Goal: Task Accomplishment & Management: Manage account settings

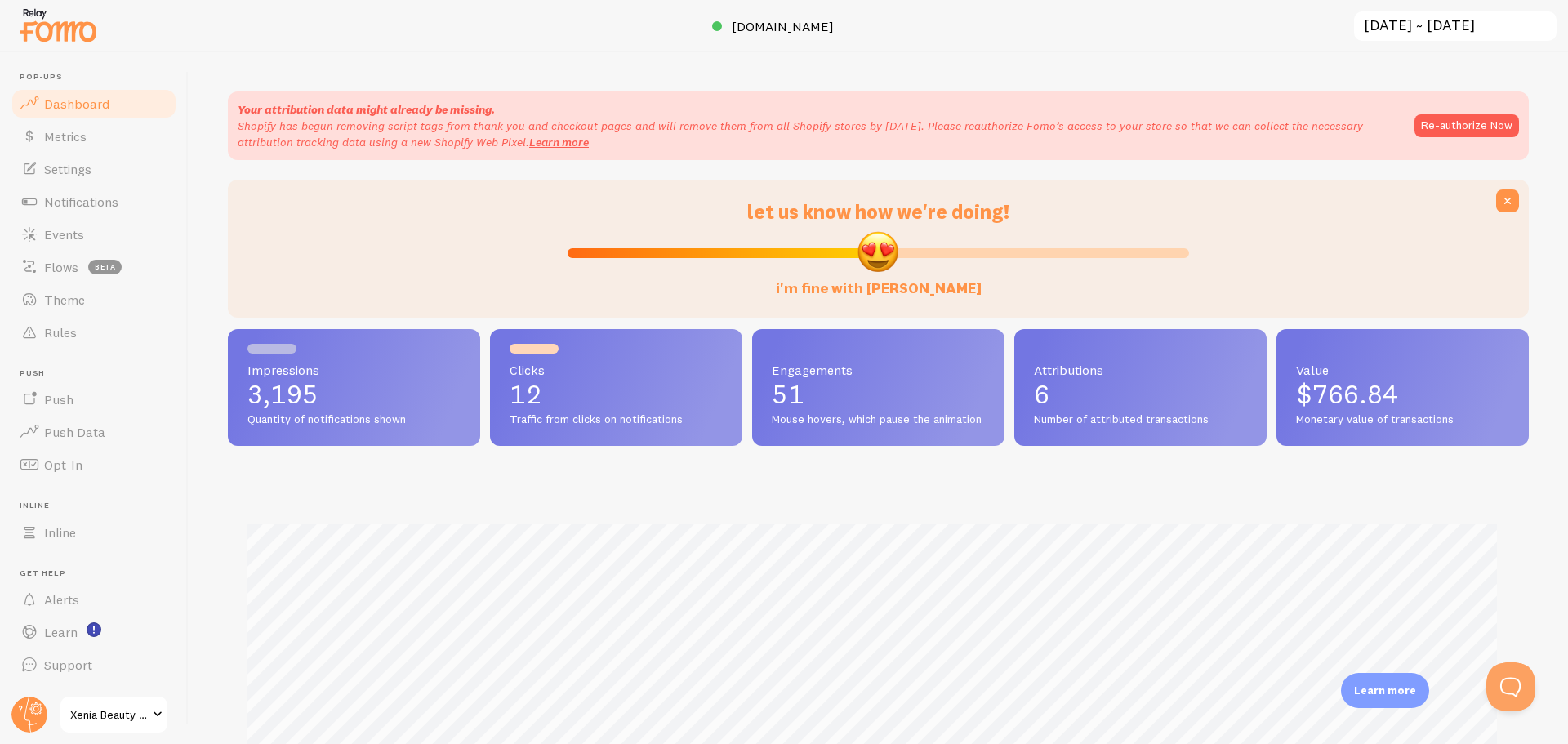
click at [69, 169] on span "Settings" at bounding box center [68, 168] width 48 height 16
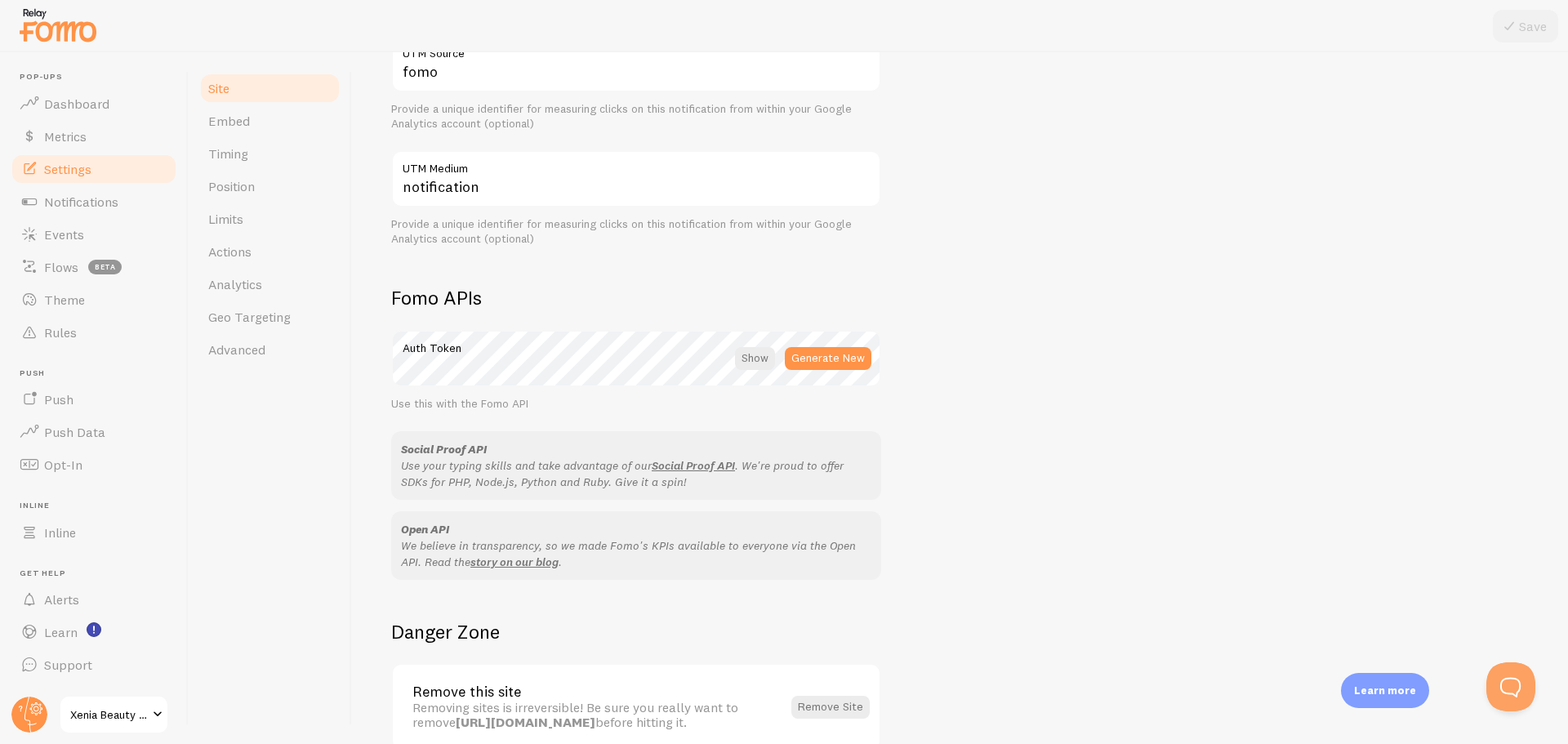
scroll to position [797, 0]
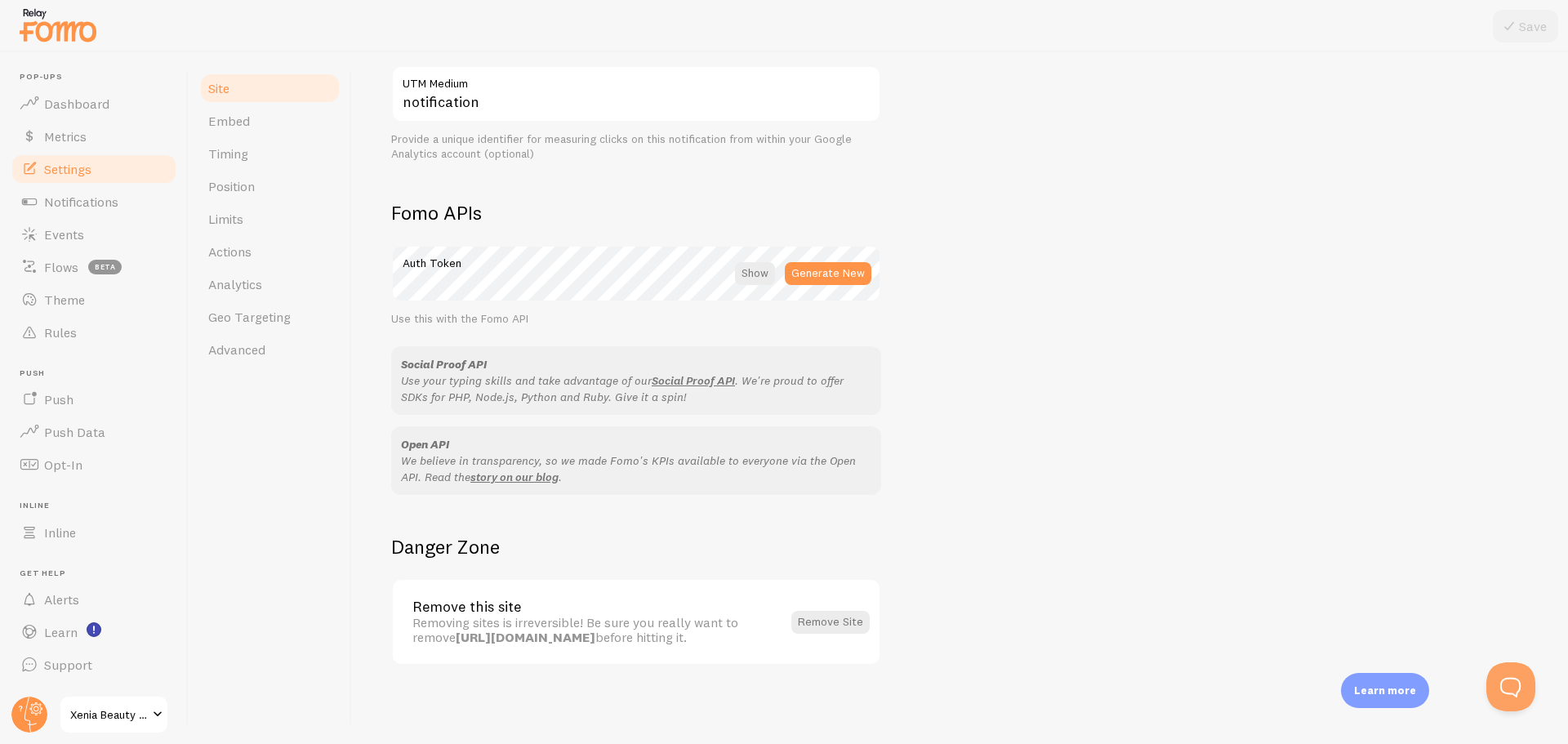
click at [241, 115] on span "Embed" at bounding box center [229, 121] width 42 height 16
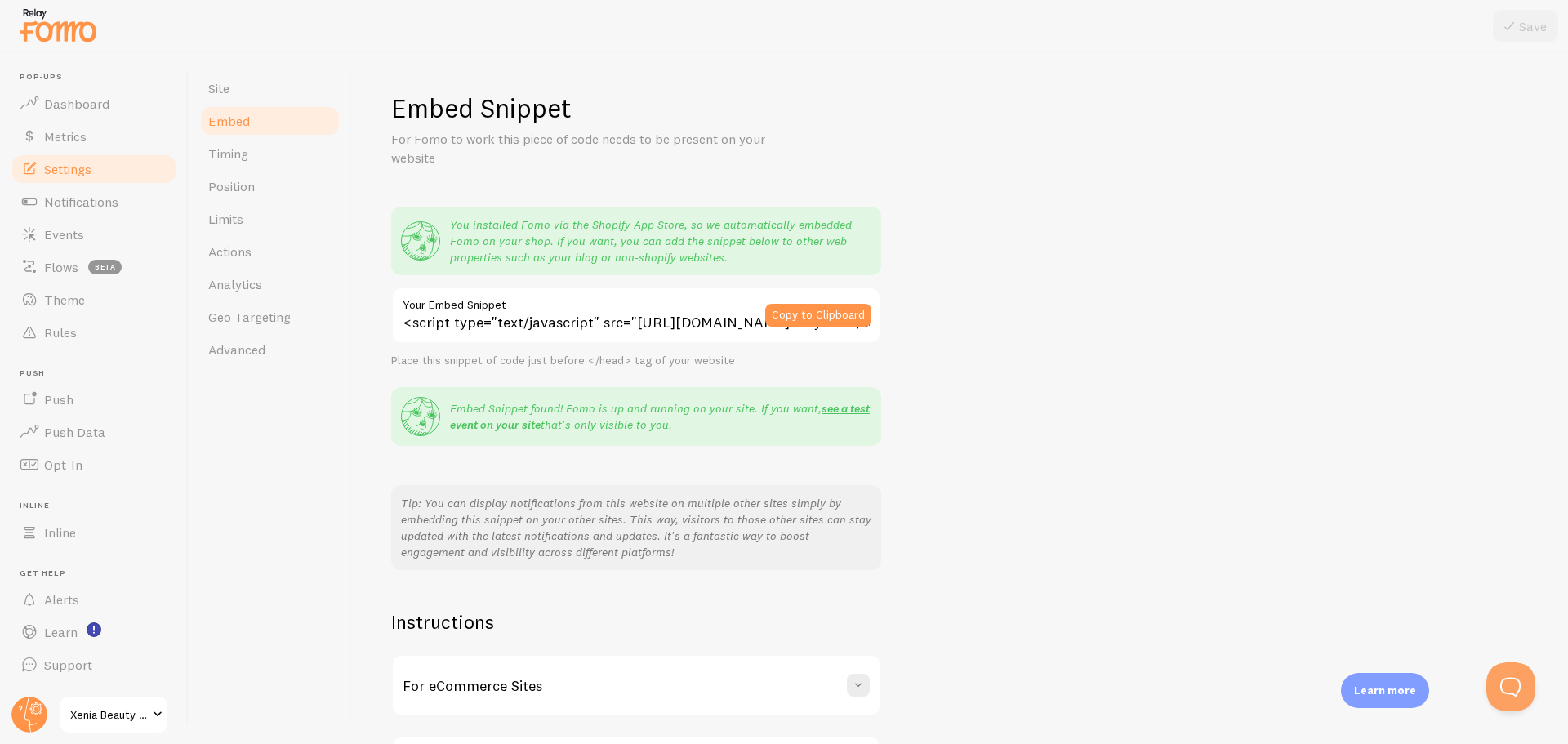
click at [240, 213] on span "Limits" at bounding box center [225, 219] width 35 height 16
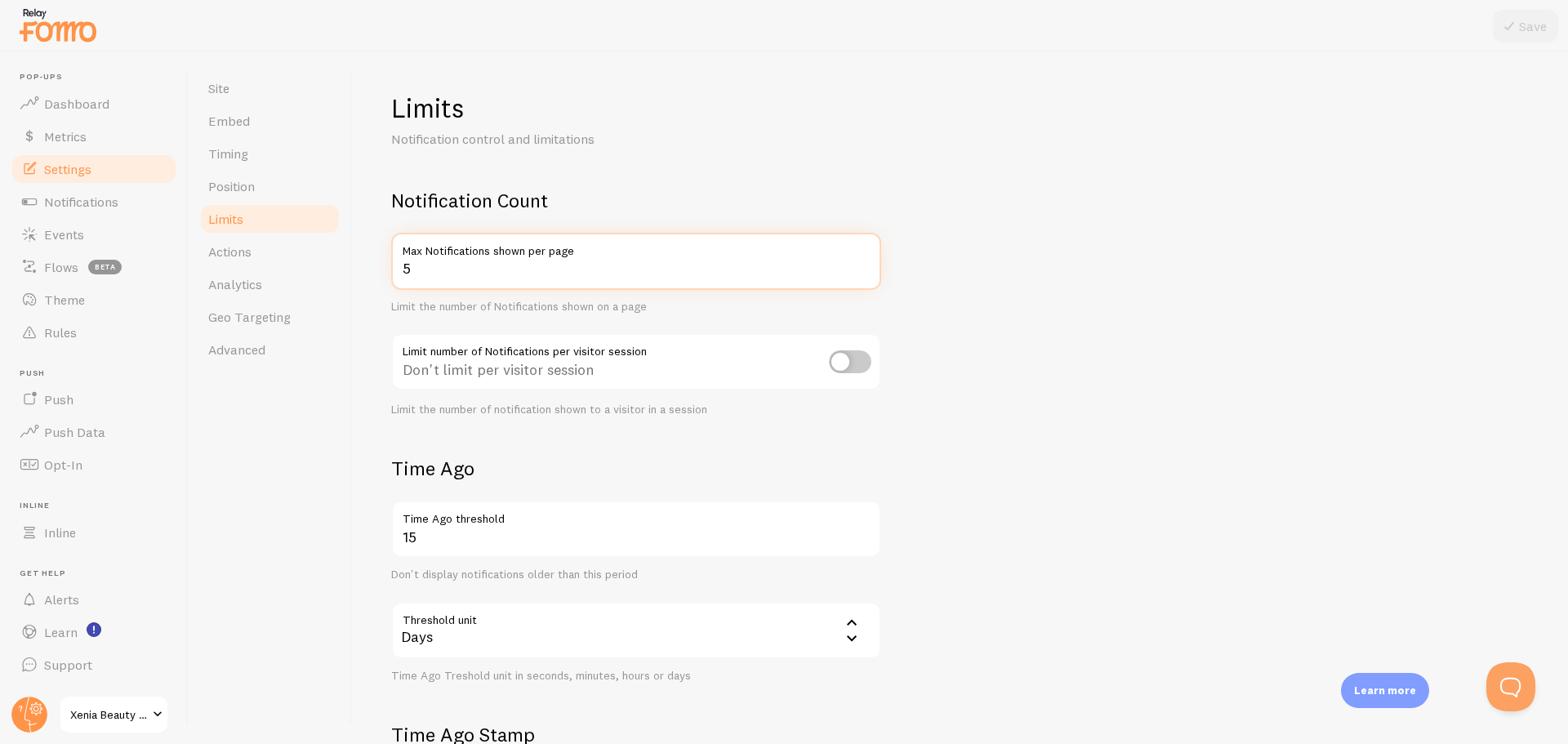
drag, startPoint x: 415, startPoint y: 266, endPoint x: 383, endPoint y: 266, distance: 32.0
click at [384, 266] on div "Limits Notification control and limitations Notification Count 5 Max Notificati…" at bounding box center [959, 398] width 1216 height 691
type input "3"
click at [1038, 390] on form "Notification Count 3 Max Notifications shown per page Limit the number of Notif…" at bounding box center [960, 569] width 1138 height 761
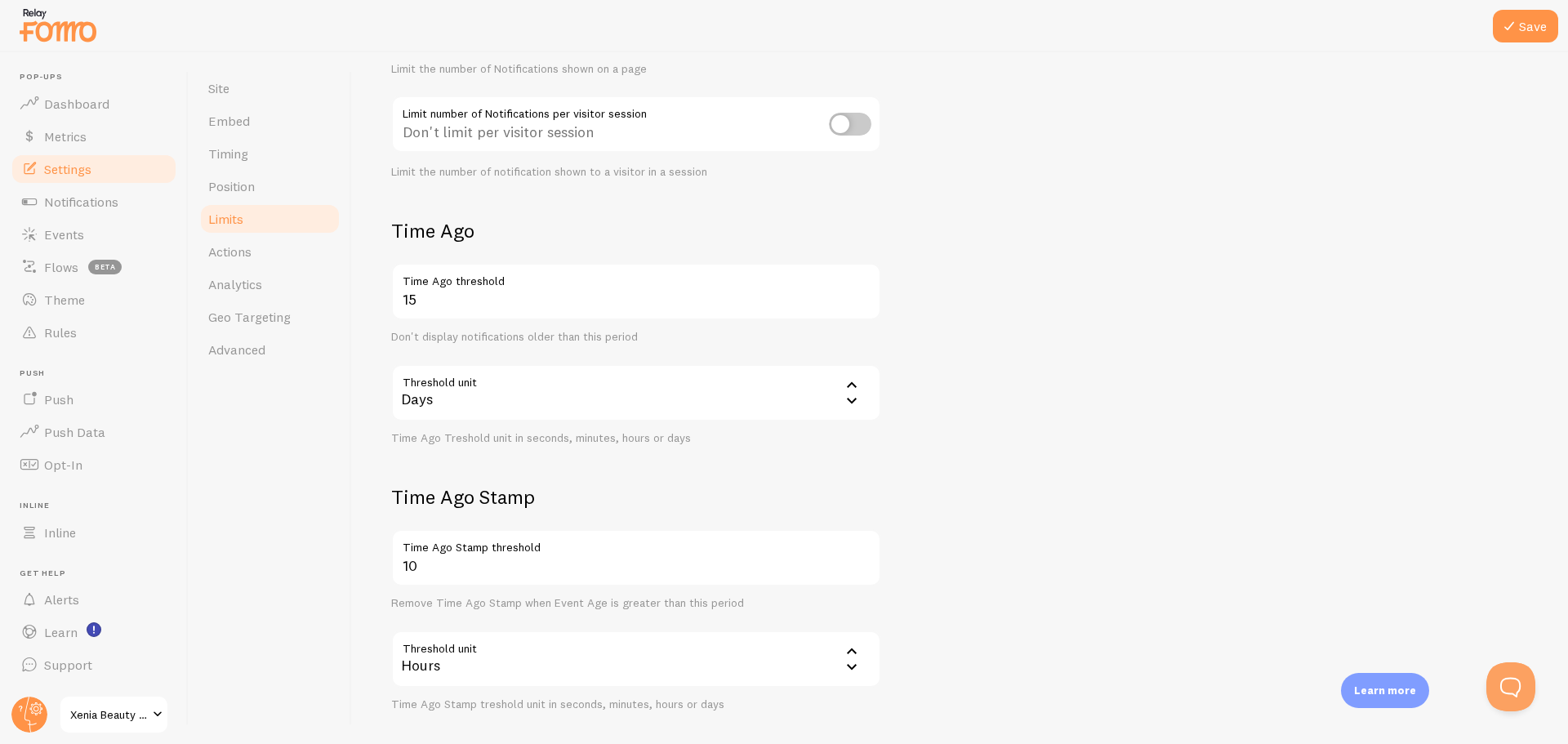
scroll to position [97, 0]
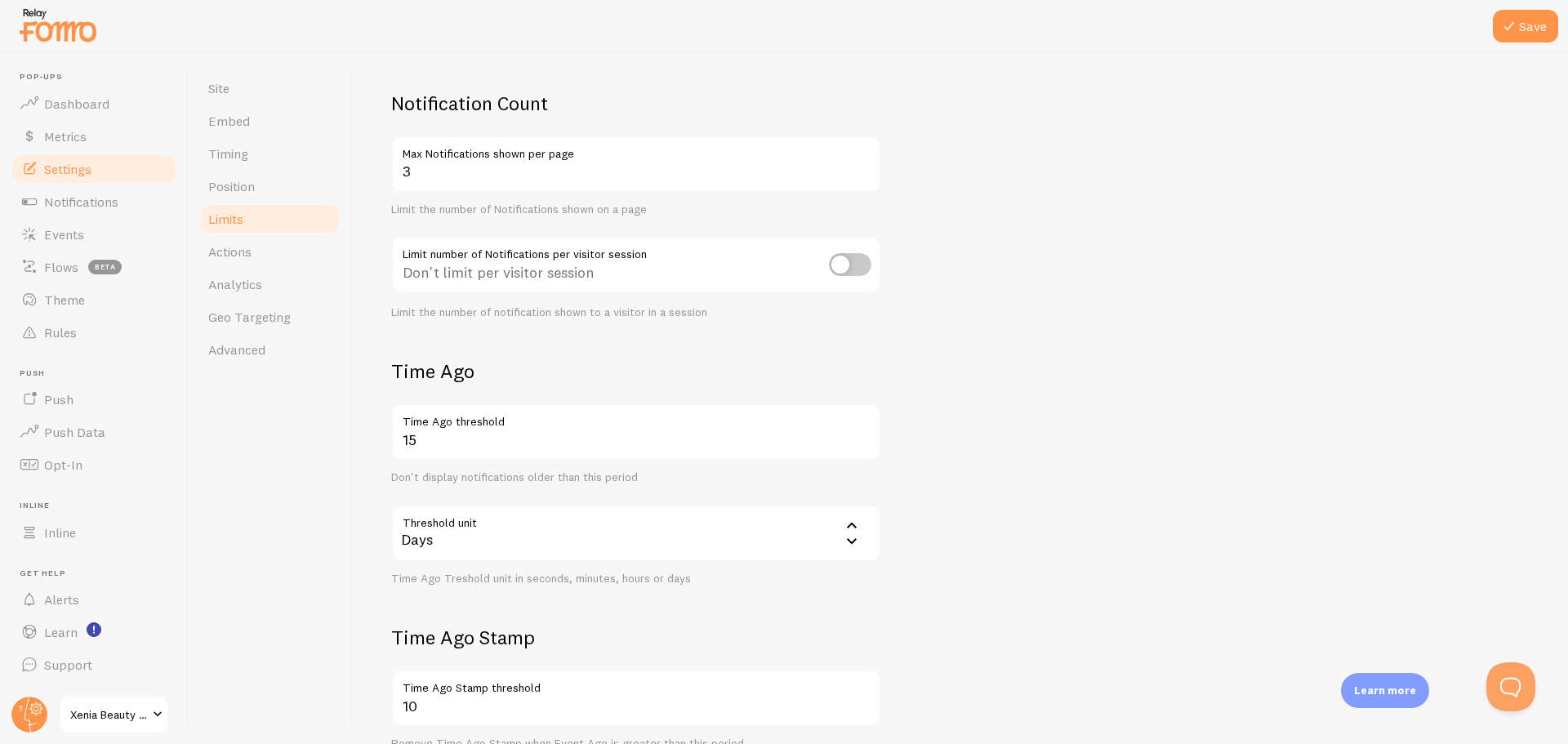
click at [1532, 25] on button "Save" at bounding box center [1526, 26] width 65 height 33
click at [227, 250] on span "Actions" at bounding box center [230, 252] width 44 height 16
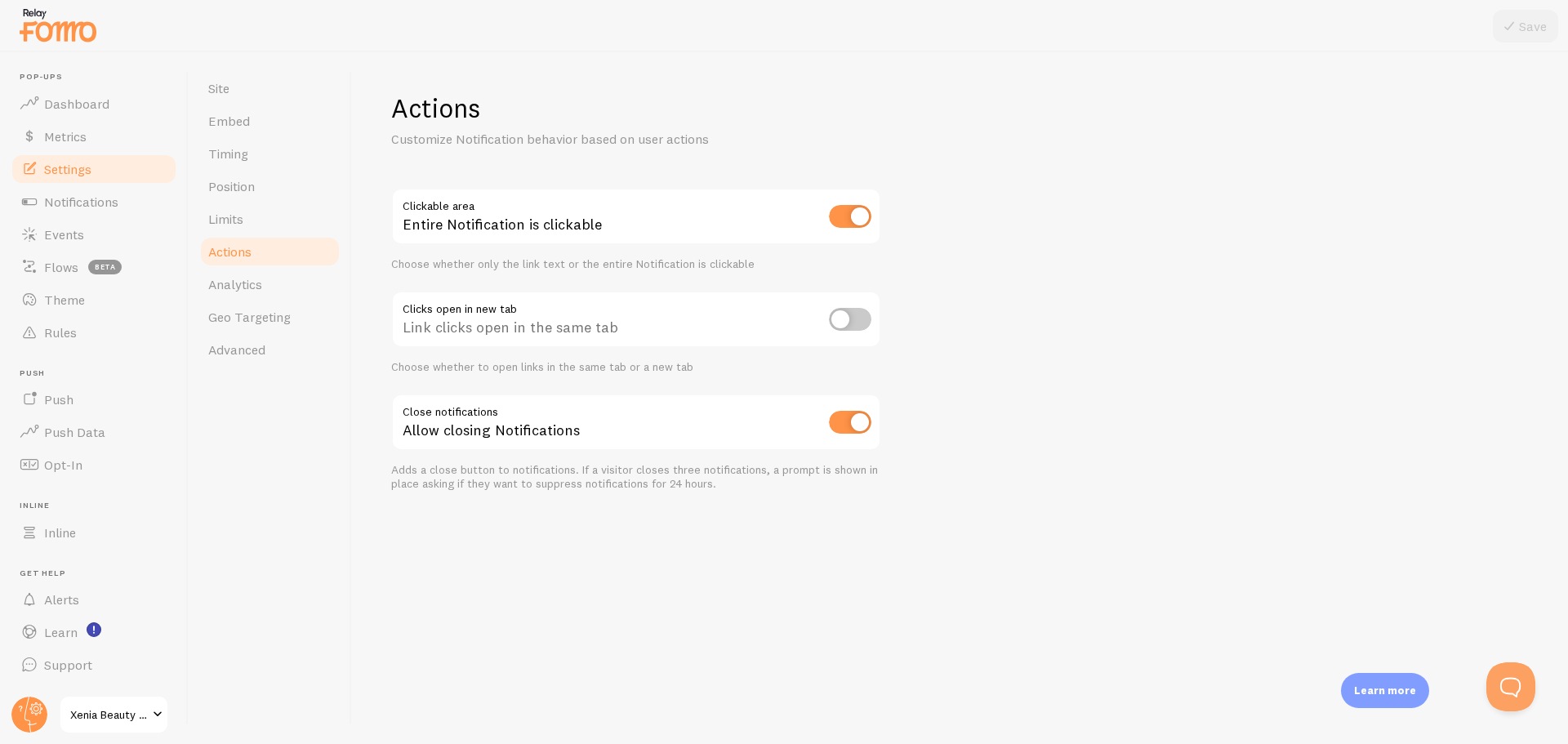
click at [229, 220] on span "Limits" at bounding box center [225, 219] width 35 height 16
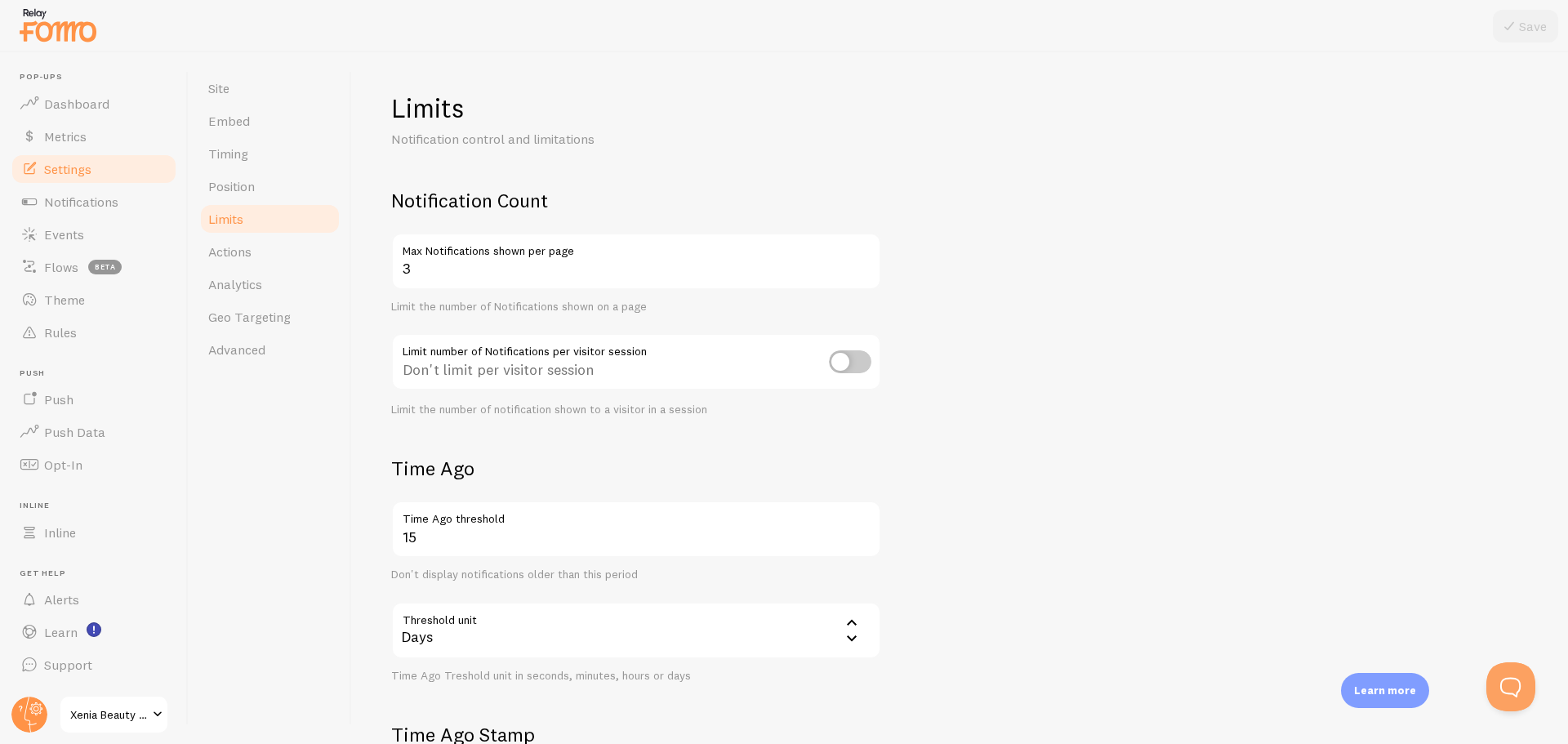
click at [239, 181] on span "Position" at bounding box center [231, 186] width 47 height 16
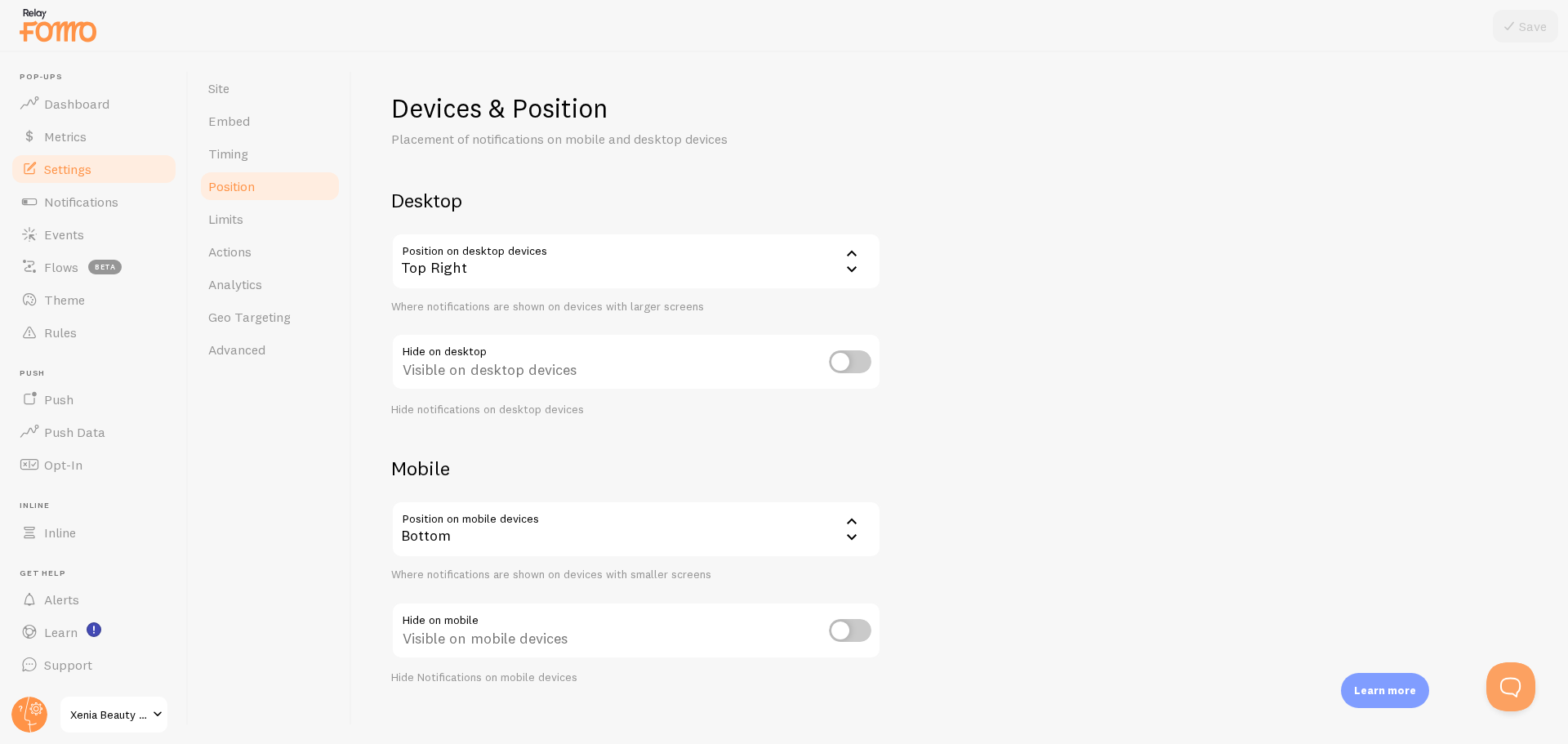
click at [566, 541] on div "Bottom" at bounding box center [636, 529] width 490 height 57
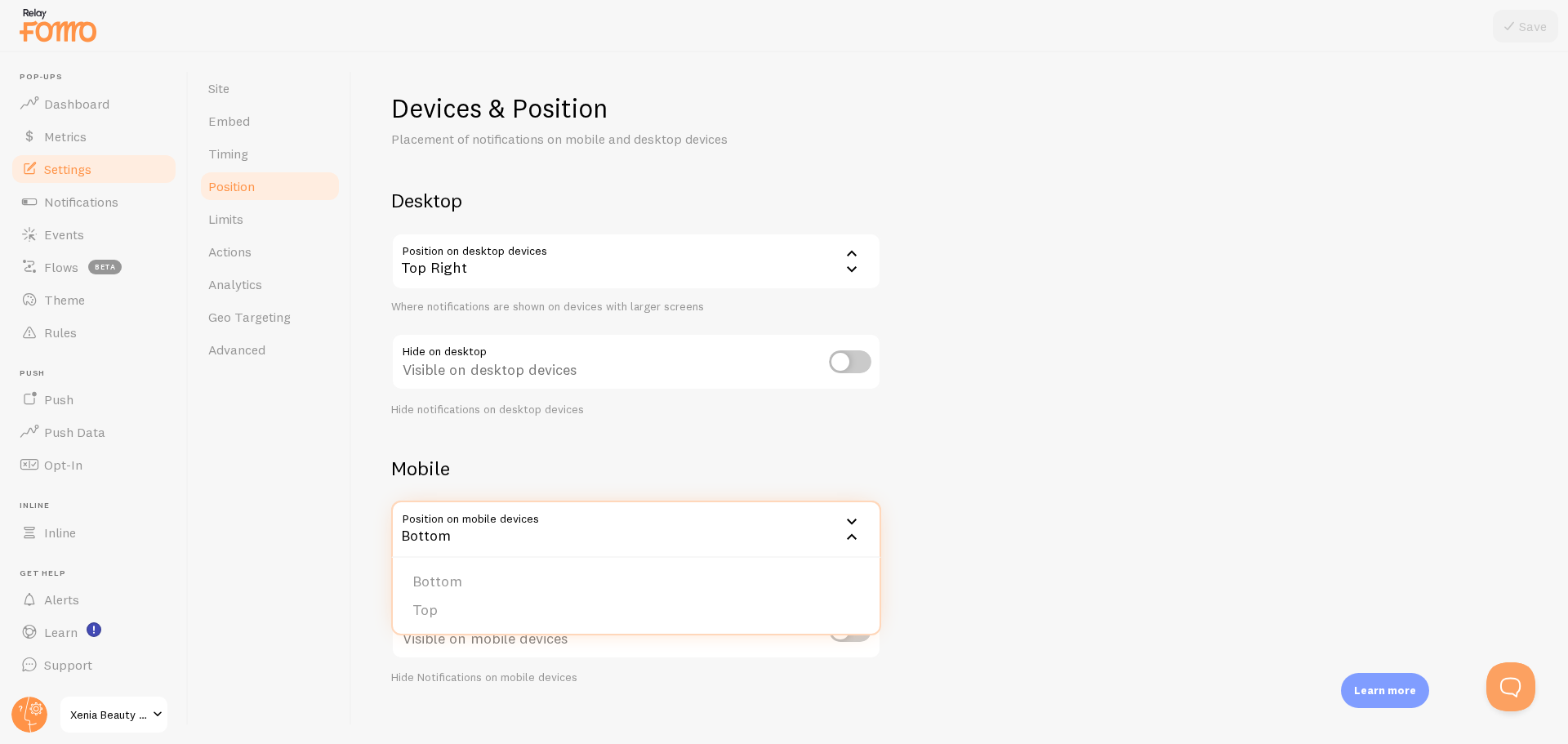
click at [1064, 474] on div "Devices & Position Placement of notifications on mobile and desktop devices Des…" at bounding box center [960, 387] width 1138 height 593
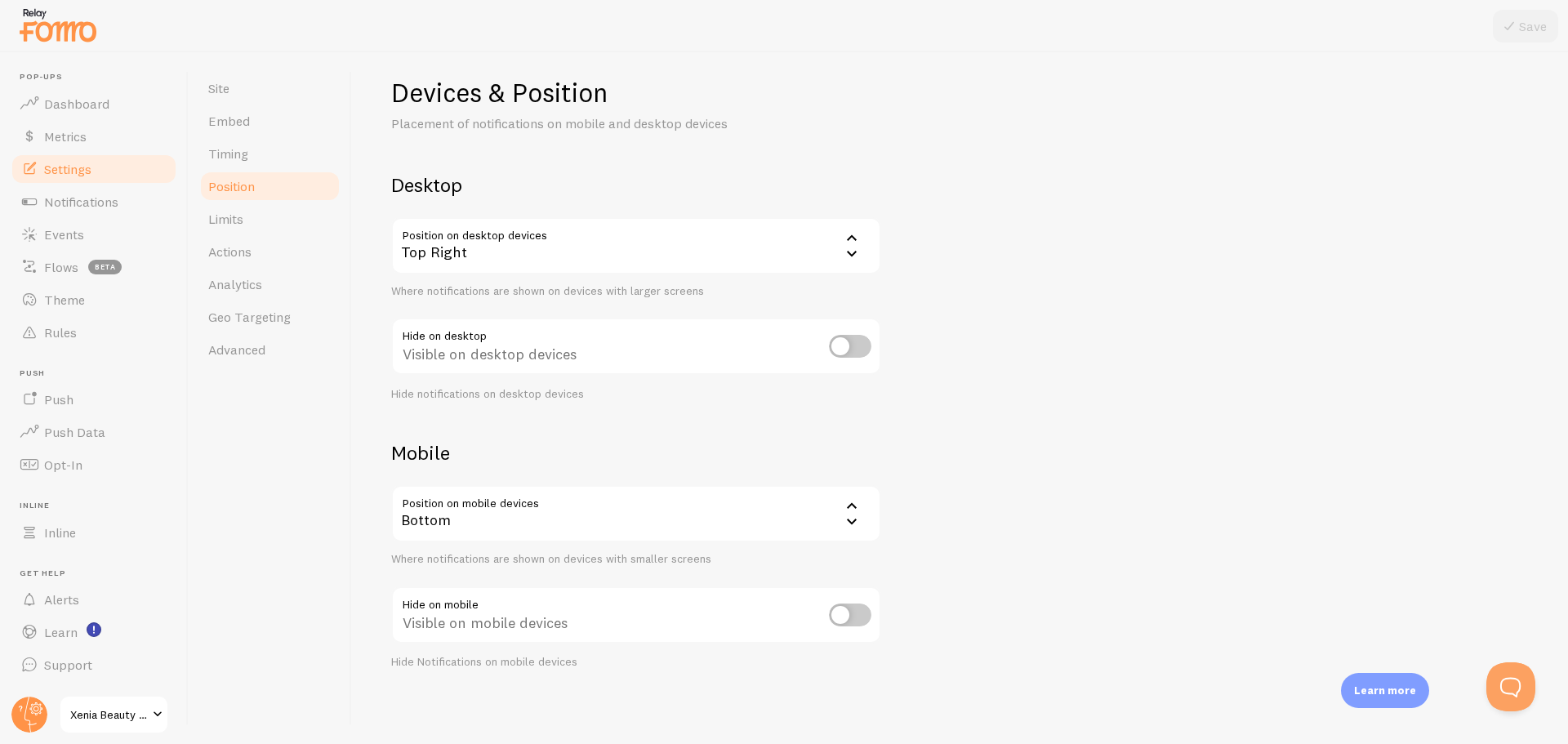
scroll to position [20, 0]
click at [253, 251] on link "Actions" at bounding box center [270, 251] width 143 height 33
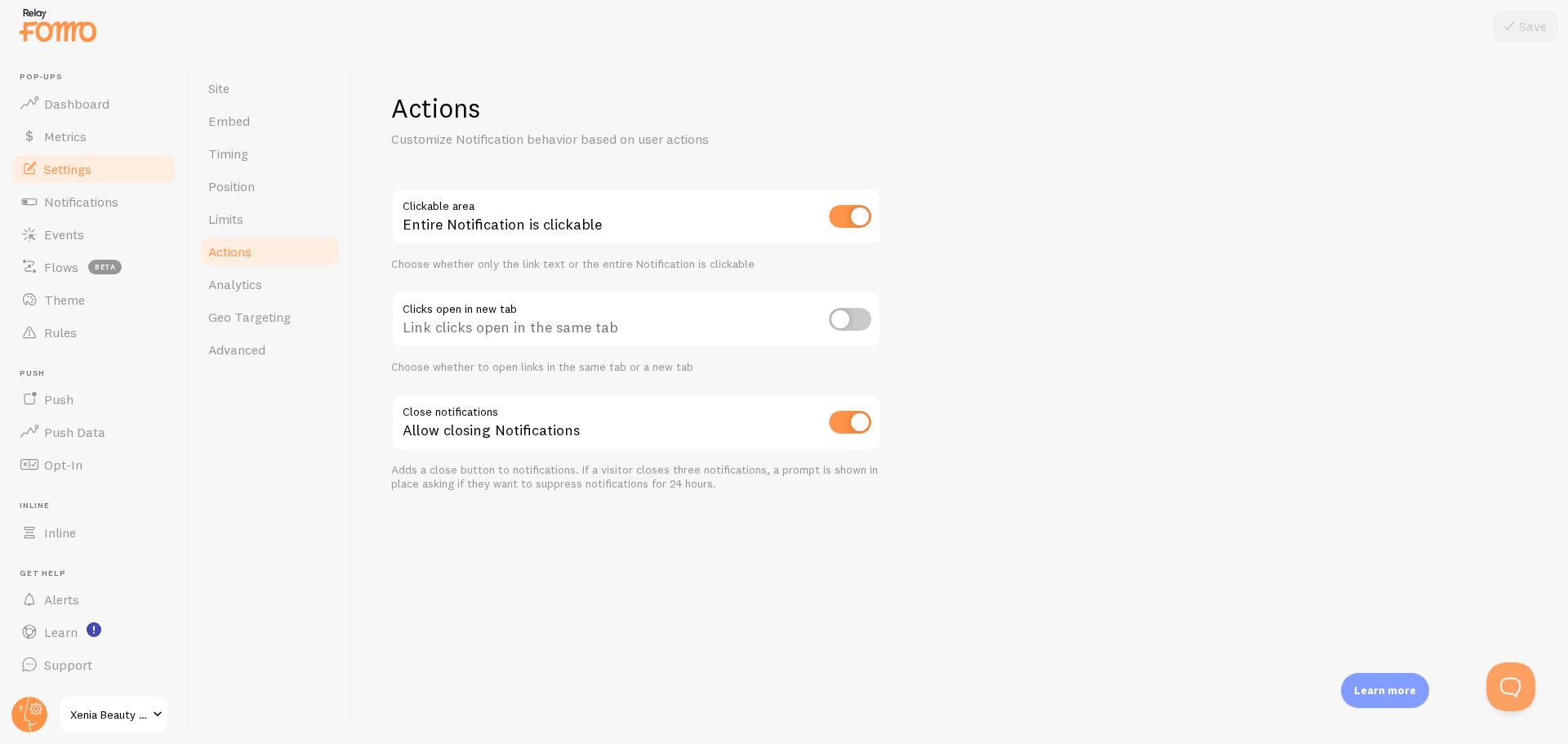
click at [256, 287] on span "Analytics" at bounding box center [235, 284] width 54 height 16
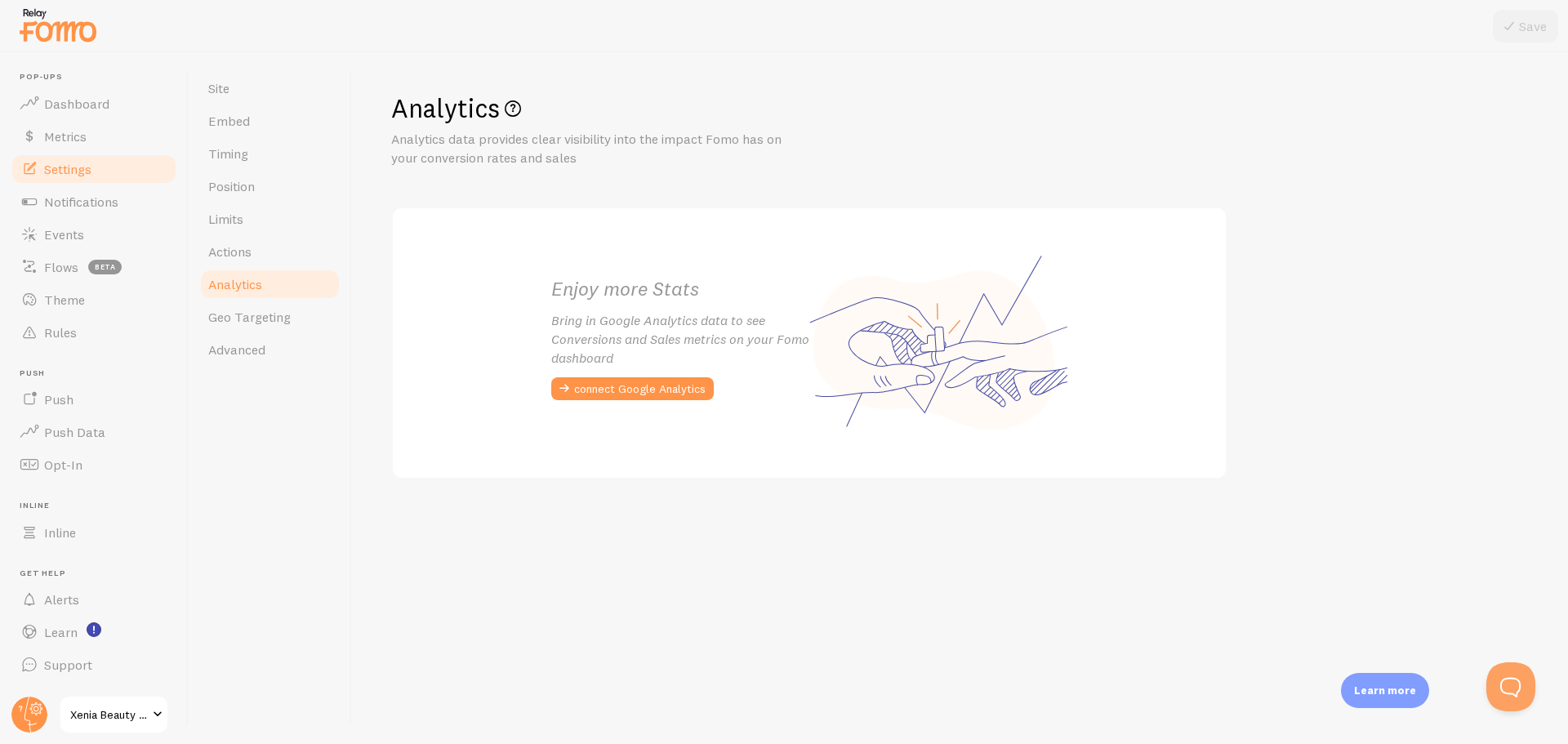
click at [230, 315] on span "Geo Targeting" at bounding box center [249, 317] width 82 height 16
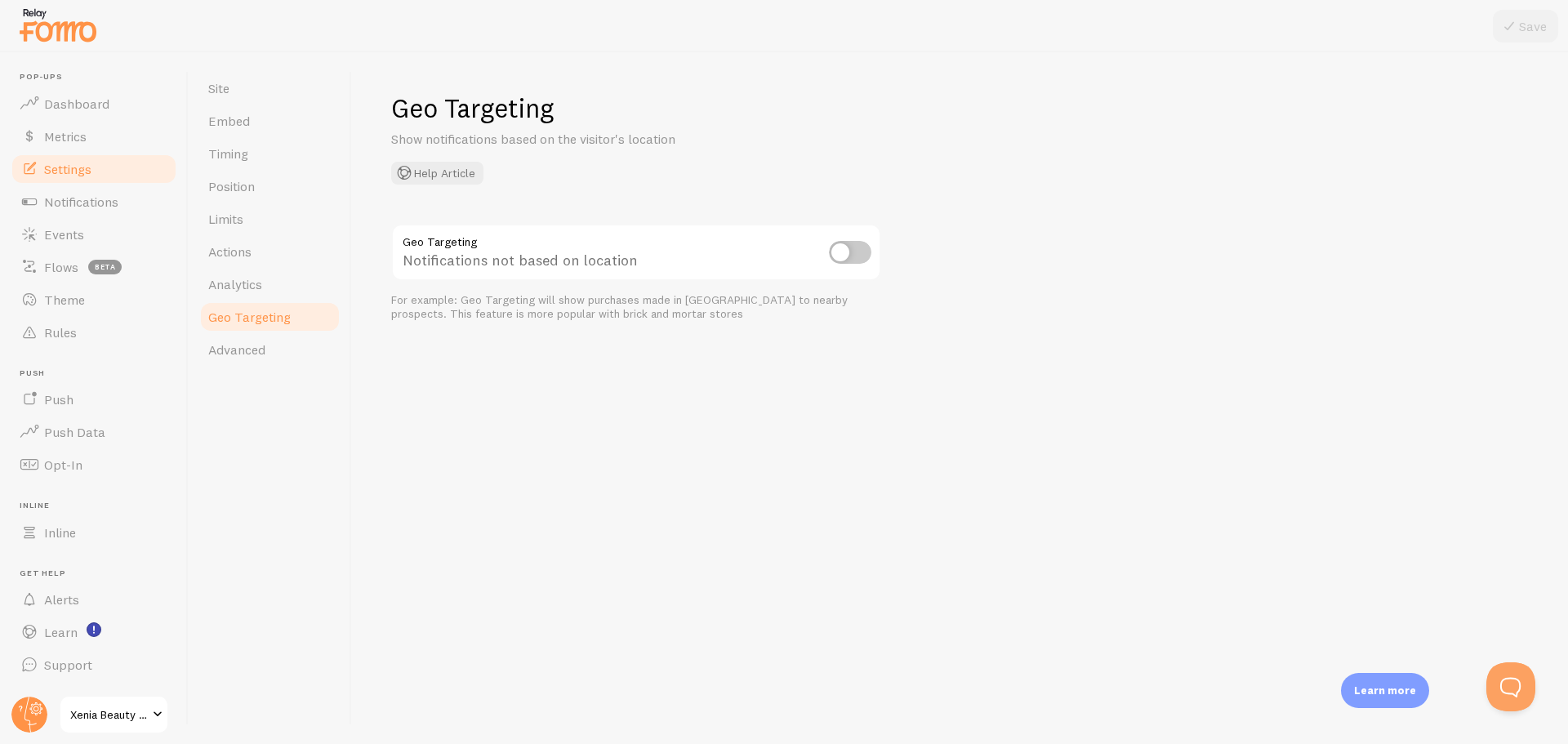
click at [255, 351] on span "Advanced" at bounding box center [237, 349] width 57 height 16
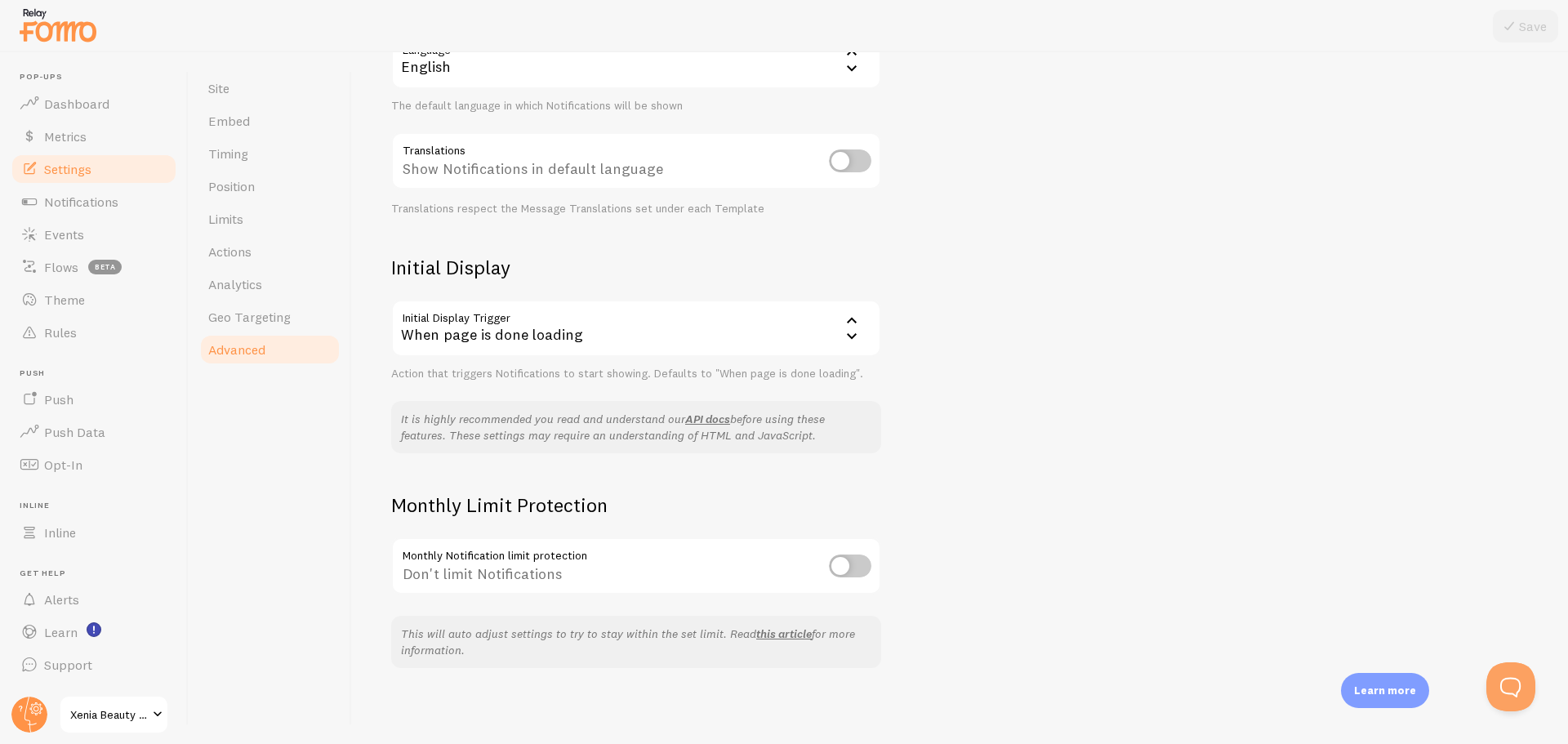
scroll to position [203, 0]
click at [62, 204] on span "Notifications" at bounding box center [81, 201] width 74 height 16
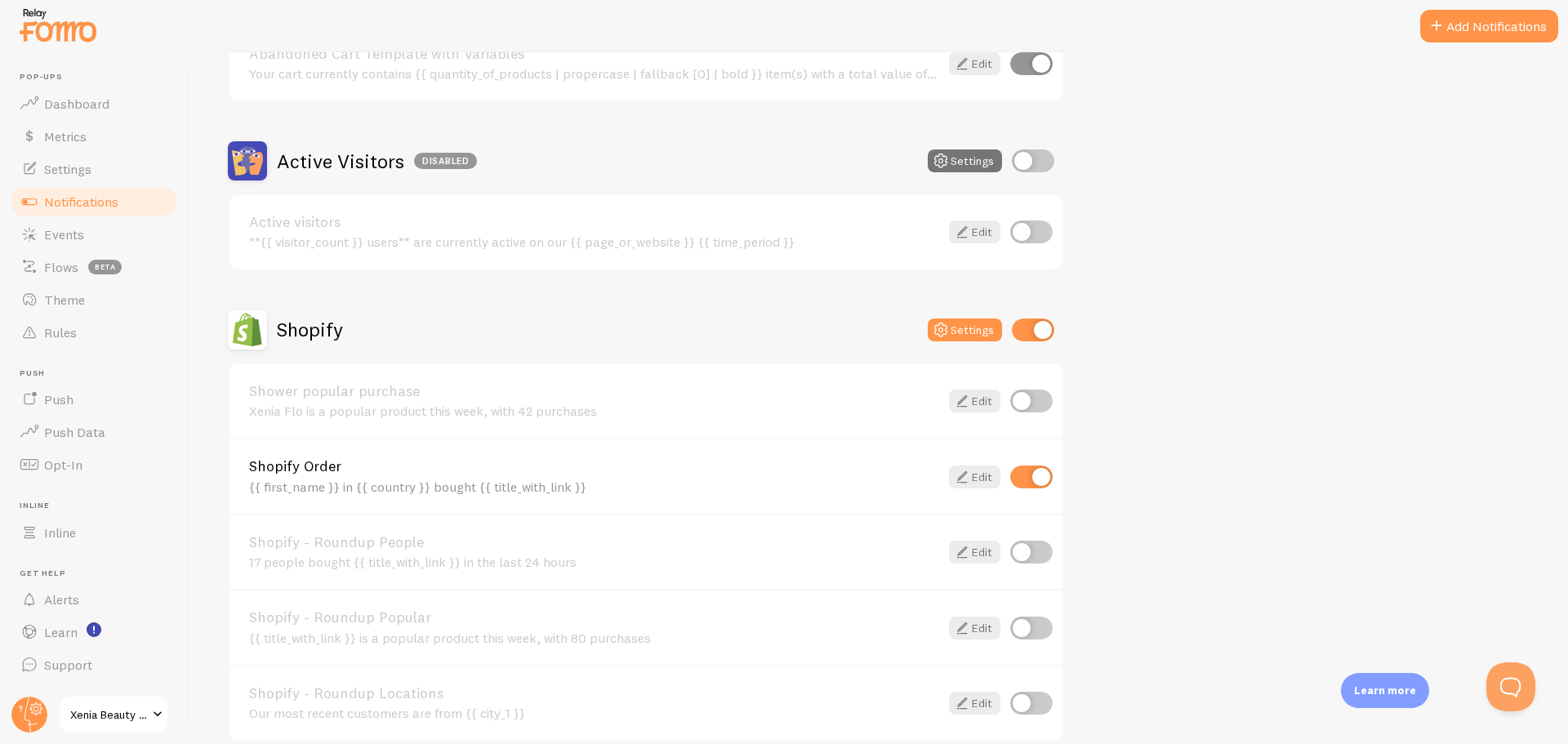
scroll to position [435, 0]
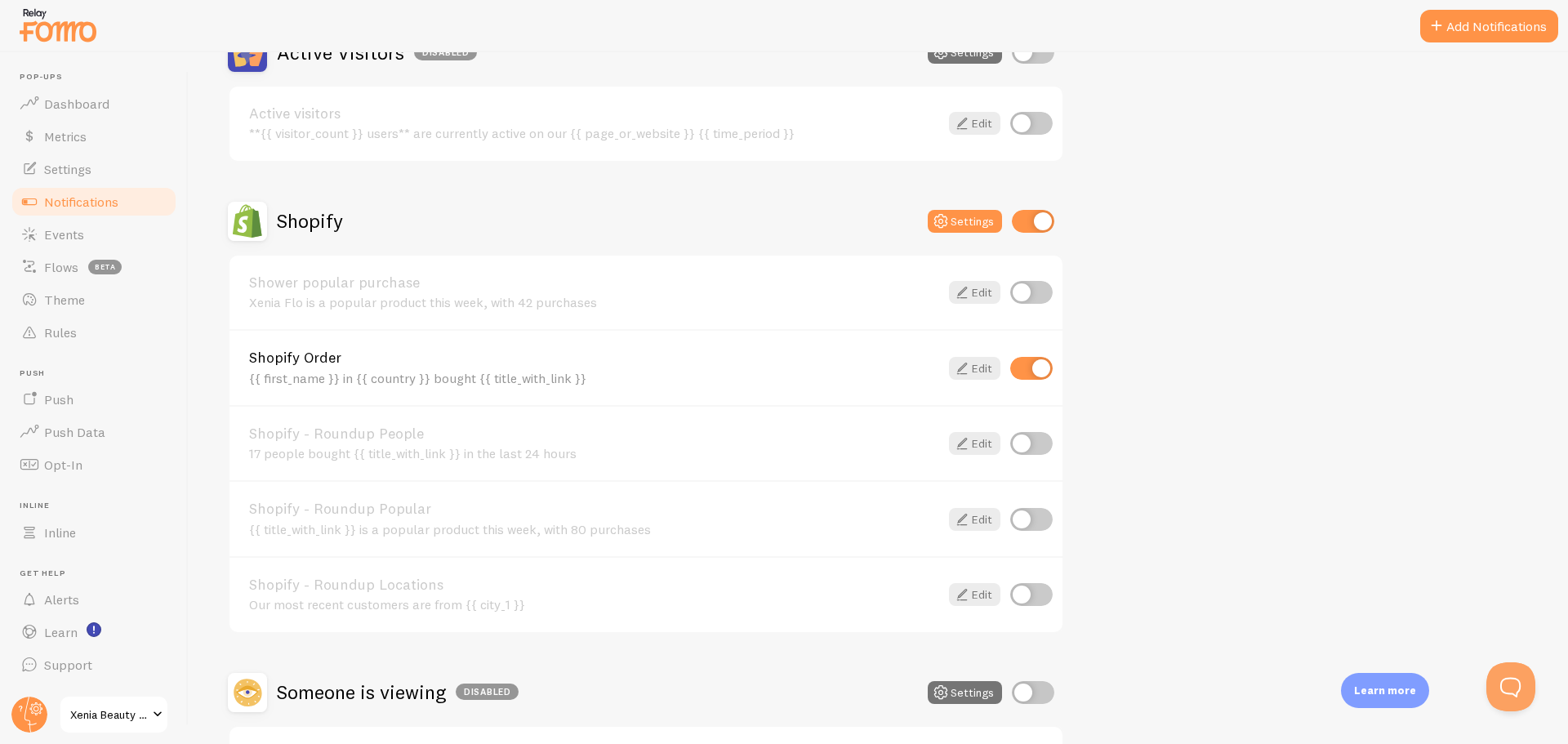
click at [79, 239] on span "Events" at bounding box center [64, 234] width 40 height 16
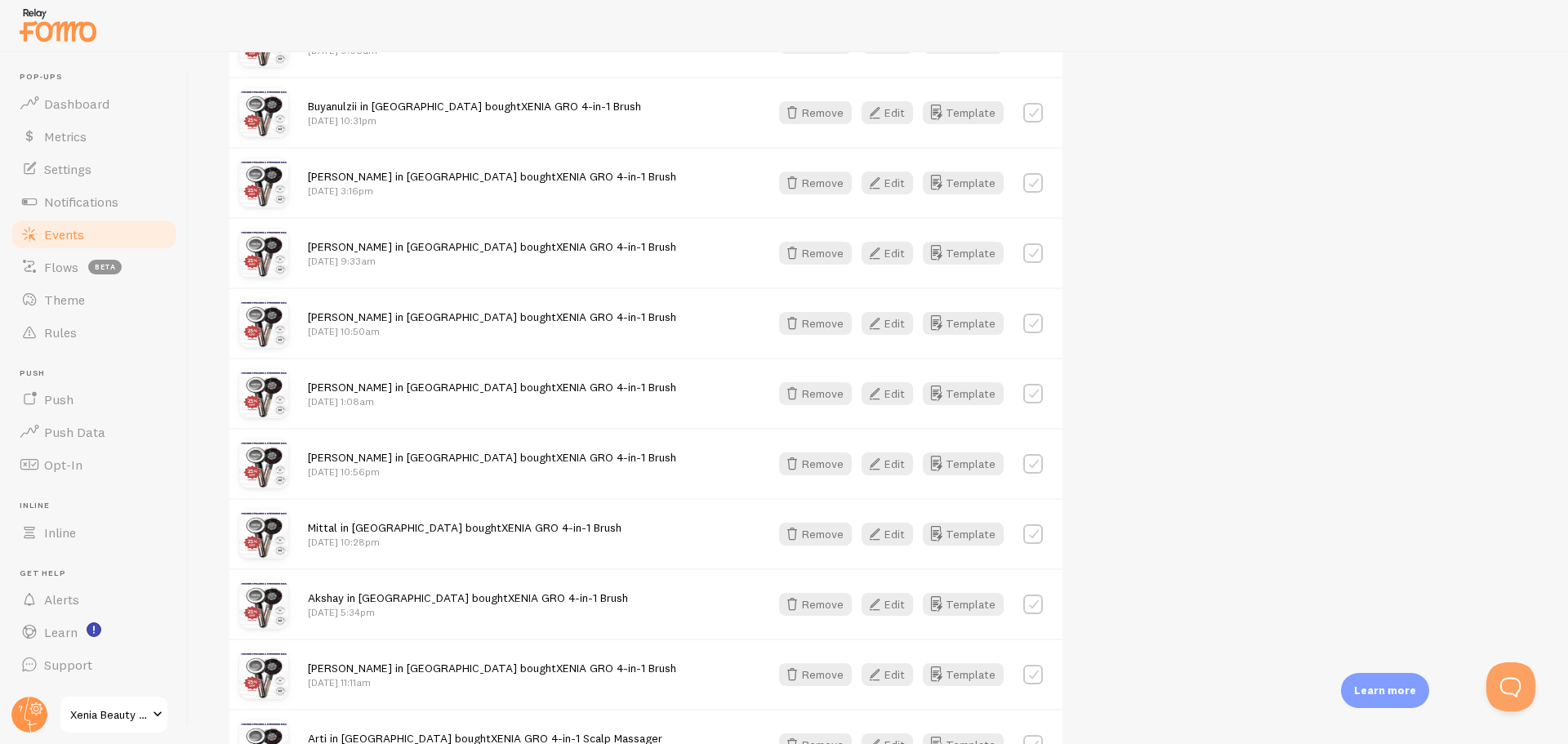
scroll to position [653, 0]
